Goal: Information Seeking & Learning: Learn about a topic

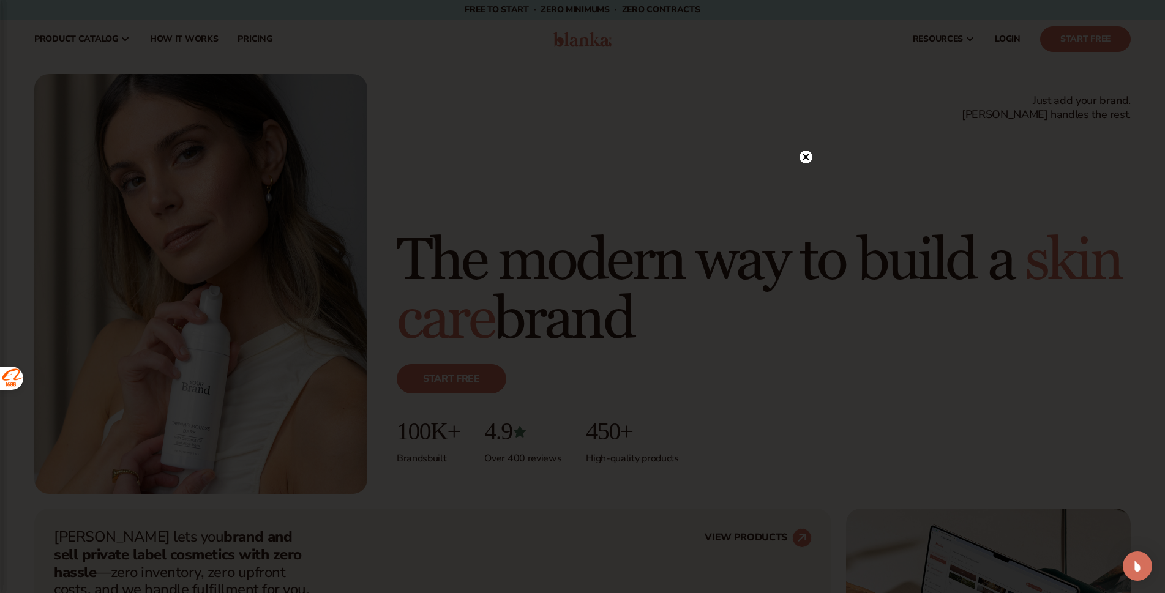
click at [801, 152] on icon at bounding box center [805, 157] width 13 height 13
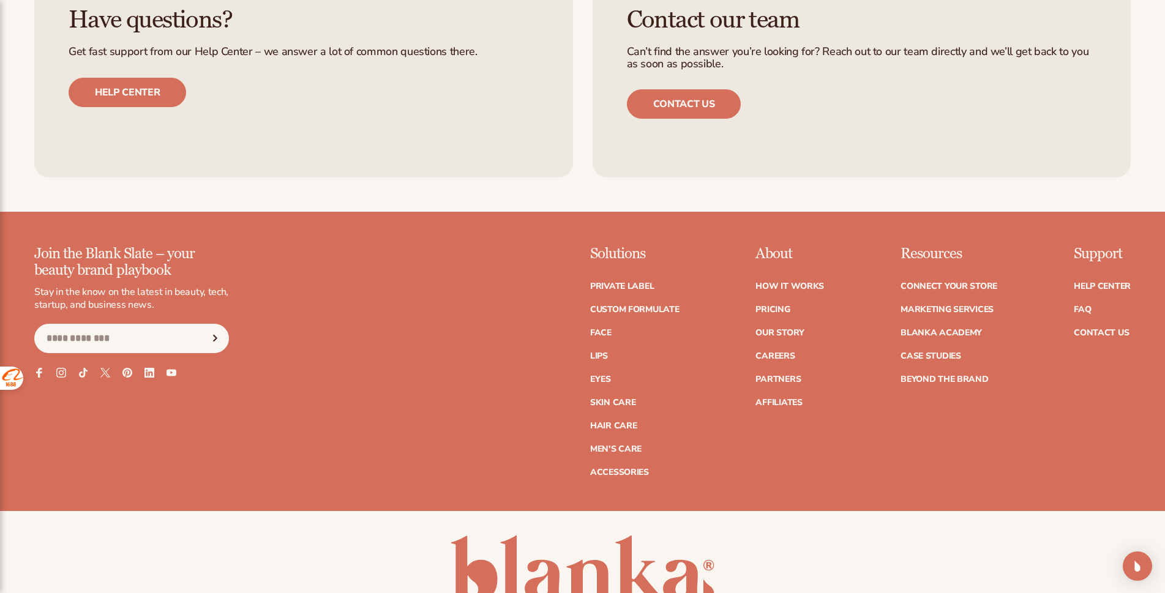
scroll to position [5531, 0]
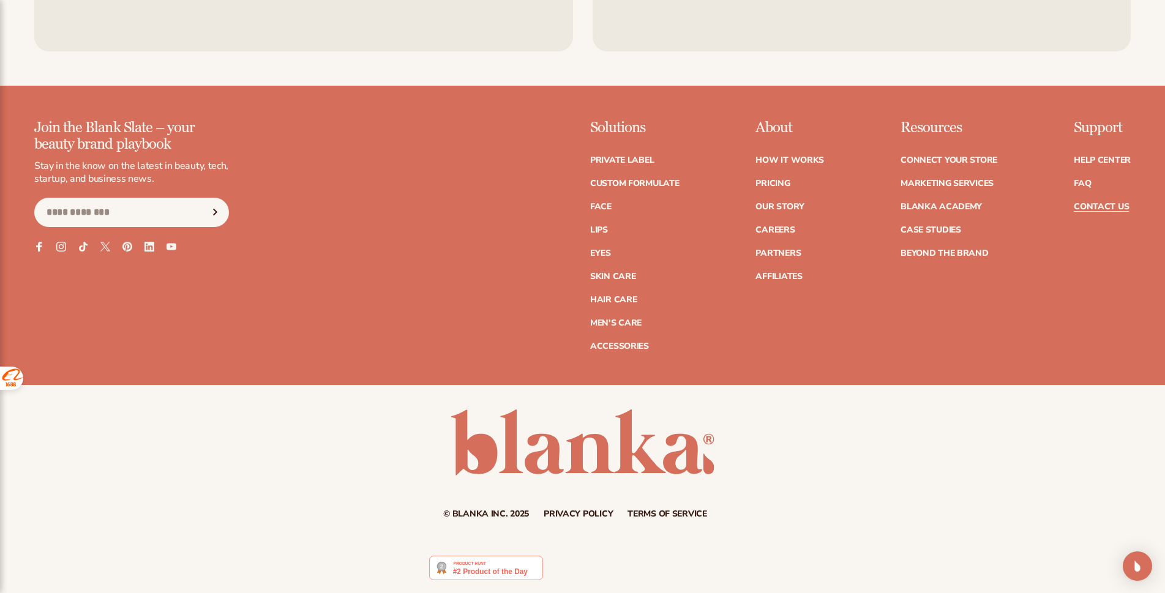
click at [1110, 206] on link "Contact Us" at bounding box center [1101, 207] width 55 height 9
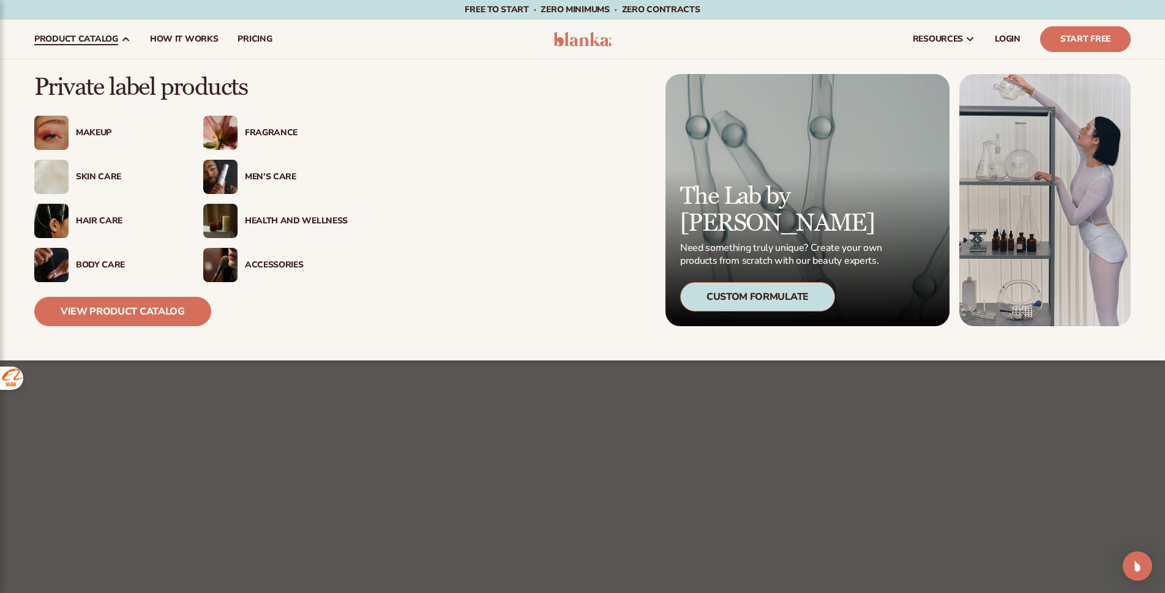
click at [69, 45] on link "product catalog" at bounding box center [82, 39] width 116 height 39
click at [89, 133] on div "Makeup" at bounding box center [127, 133] width 103 height 10
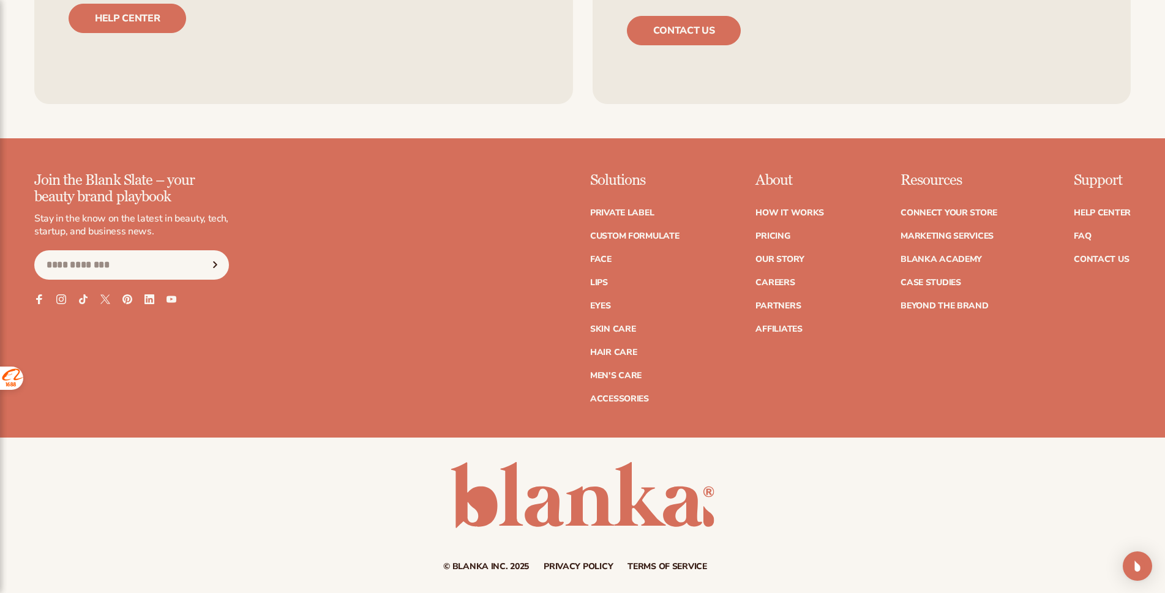
scroll to position [2383, 0]
